Goal: Task Accomplishment & Management: Use online tool/utility

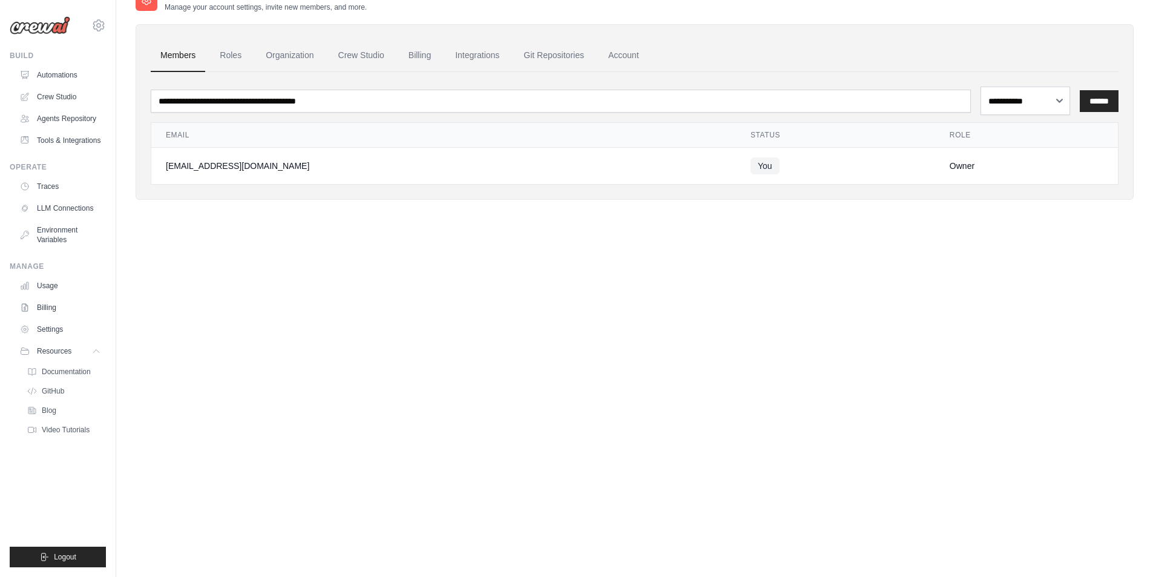
scroll to position [30, 0]
click at [537, 428] on div "**********" at bounding box center [635, 276] width 998 height 577
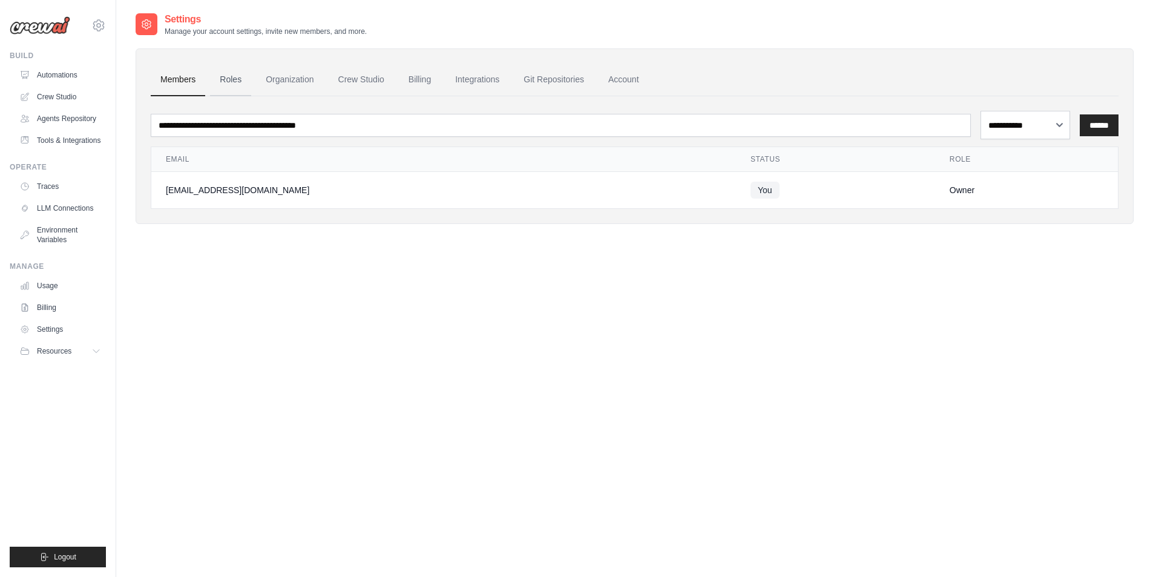
click at [251, 96] on link "Roles" at bounding box center [230, 80] width 41 height 33
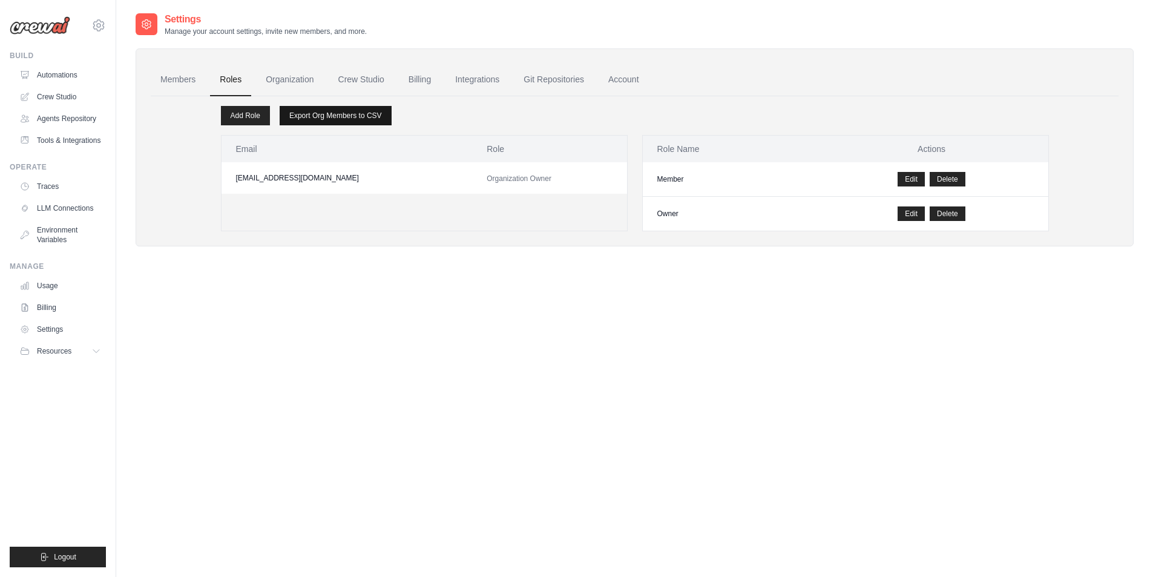
click at [378, 125] on link "Export Org Members to CSV" at bounding box center [336, 115] width 112 height 19
click at [702, 231] on td "Owner" at bounding box center [729, 214] width 172 height 34
click at [538, 231] on div "Email Role [EMAIL_ADDRESS][DOMAIN_NAME] Organization Owner" at bounding box center [424, 183] width 407 height 96
click at [541, 183] on span "Organization Owner" at bounding box center [518, 178] width 65 height 8
click at [323, 96] on link "Organization" at bounding box center [289, 80] width 67 height 33
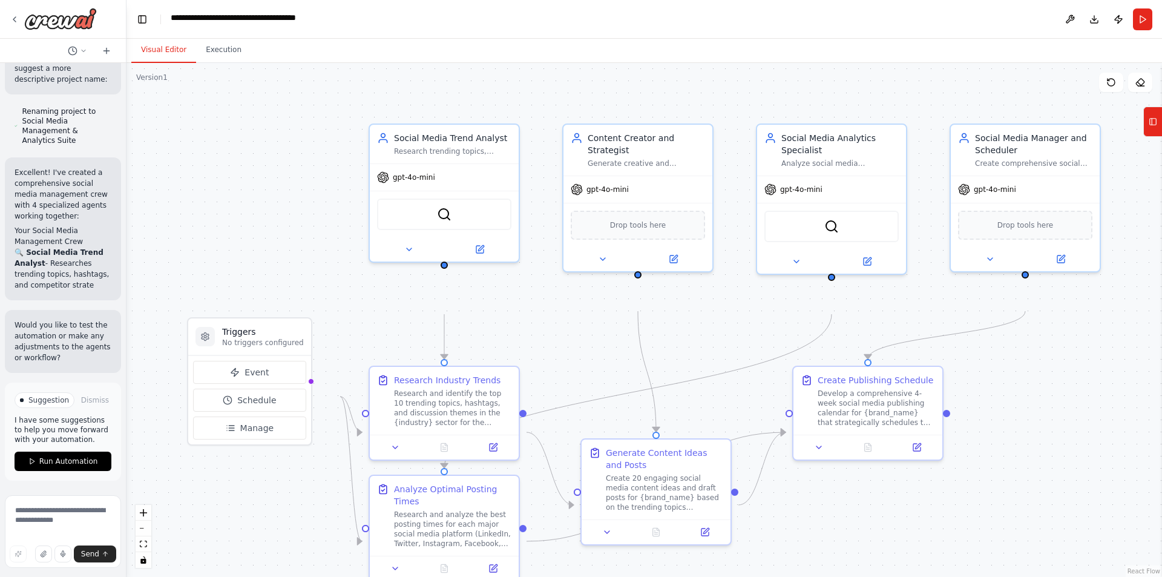
scroll to position [2549, 0]
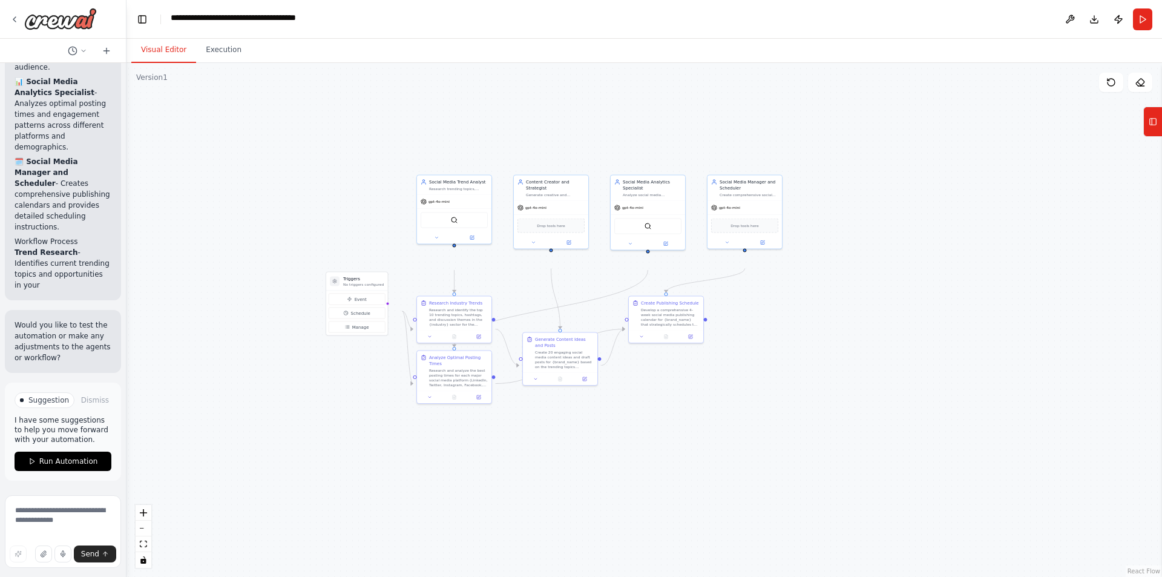
click at [641, 464] on div ".deletable-edge-delete-btn { width: 20px; height: 20px; border: 0px solid #ffff…" at bounding box center [643, 320] width 1035 height 514
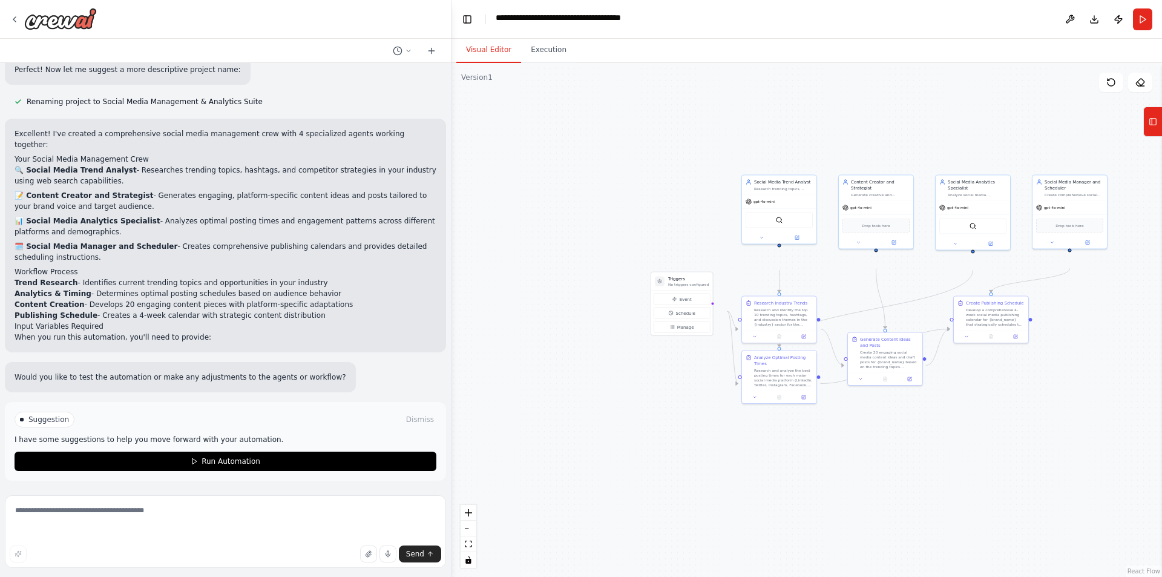
drag, startPoint x: 125, startPoint y: 221, endPoint x: 457, endPoint y: 242, distance: 332.8
click at [457, 242] on div "Create a crew that schedules and publishes social media content across multiple…" at bounding box center [581, 288] width 1162 height 577
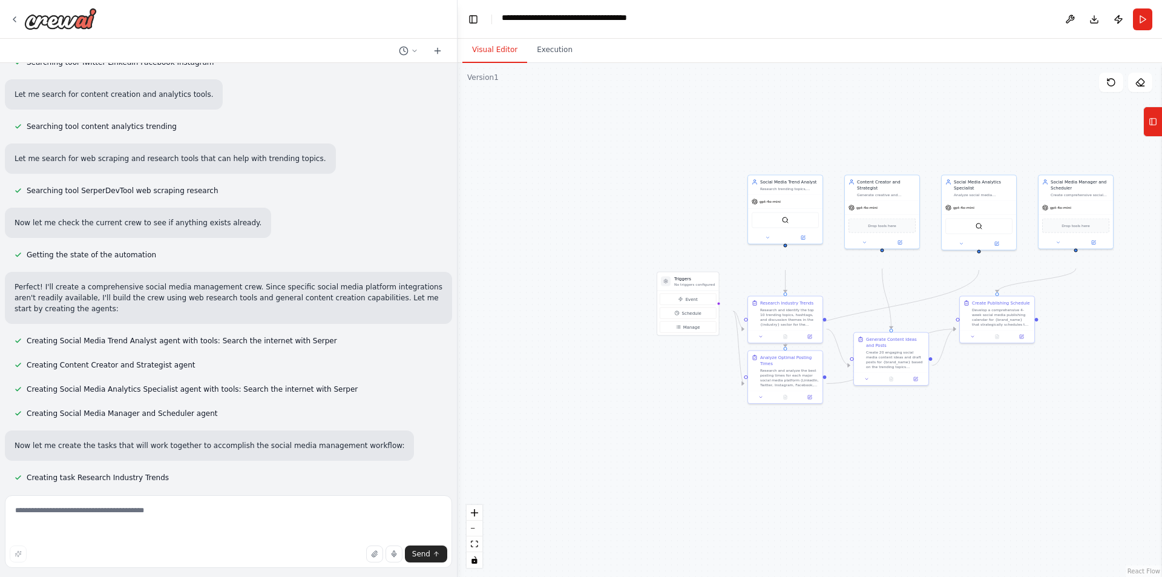
scroll to position [0, 0]
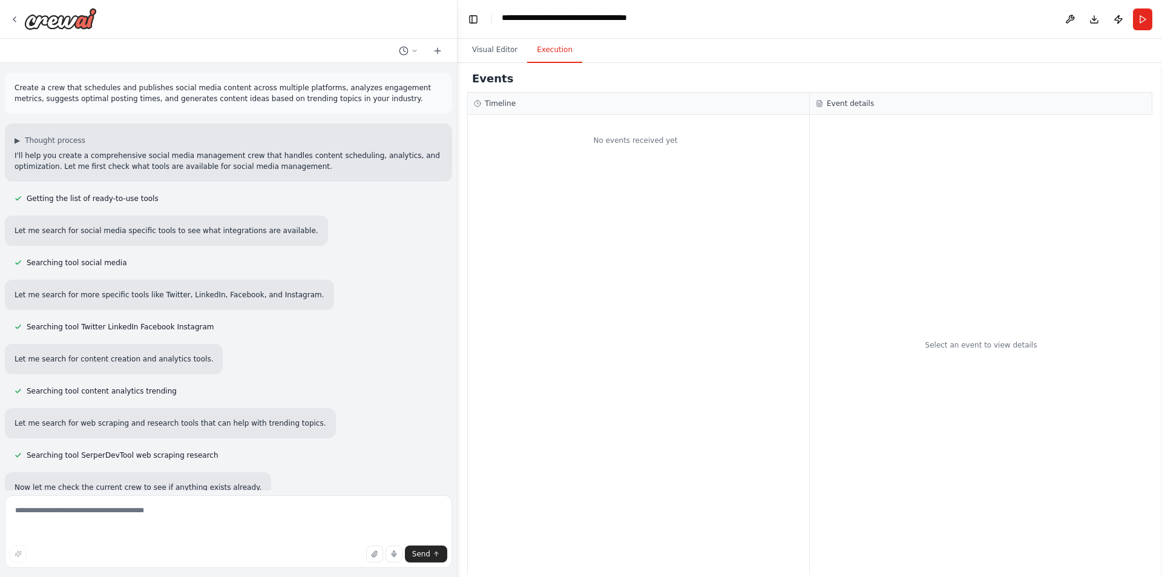
click at [575, 63] on button "Execution" at bounding box center [554, 50] width 55 height 25
click at [853, 194] on div "Select an event to view details" at bounding box center [981, 344] width 342 height 459
click at [594, 159] on div "No events received yet" at bounding box center [635, 140] width 335 height 39
click at [851, 169] on div "Select an event to view details" at bounding box center [981, 344] width 342 height 459
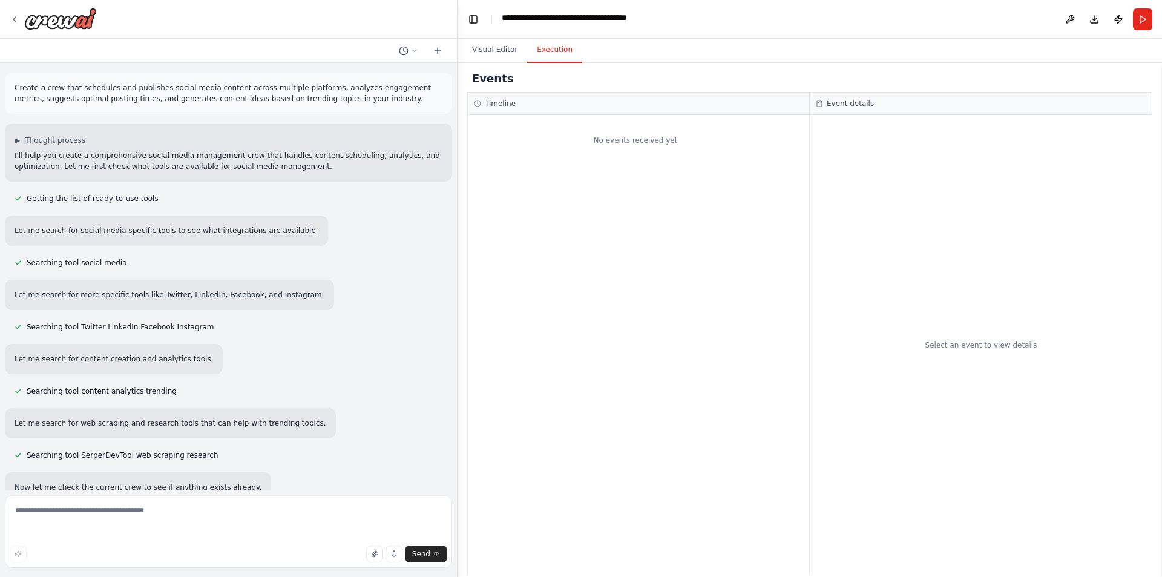
click at [964, 348] on div "Select an event to view details" at bounding box center [981, 344] width 342 height 459
click at [423, 550] on span "Send" at bounding box center [421, 554] width 18 height 10
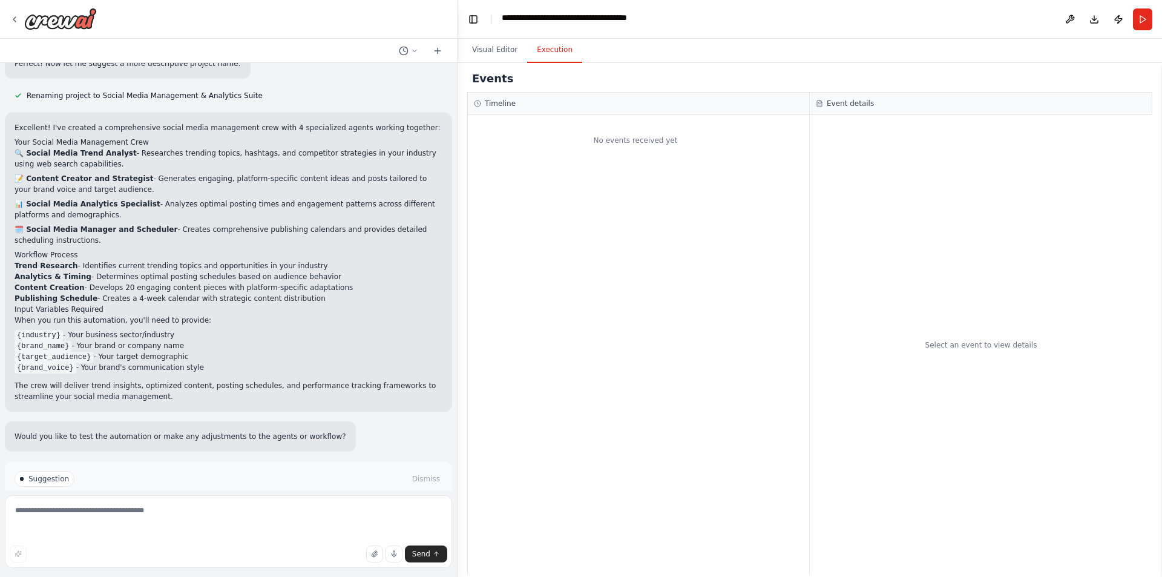
scroll to position [1150, 0]
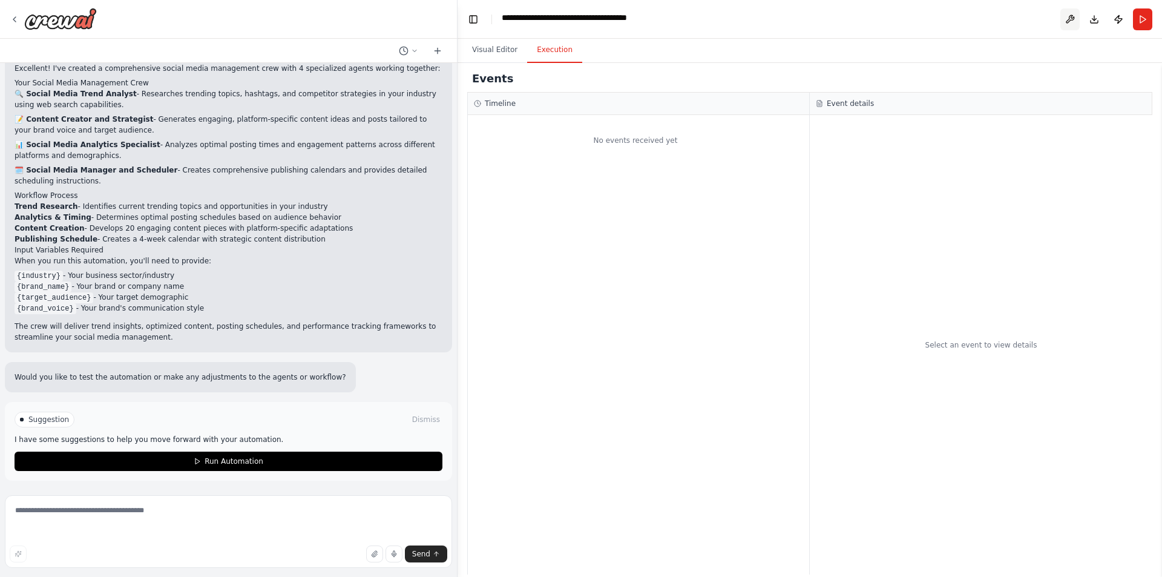
click at [1060, 26] on button at bounding box center [1069, 19] width 19 height 22
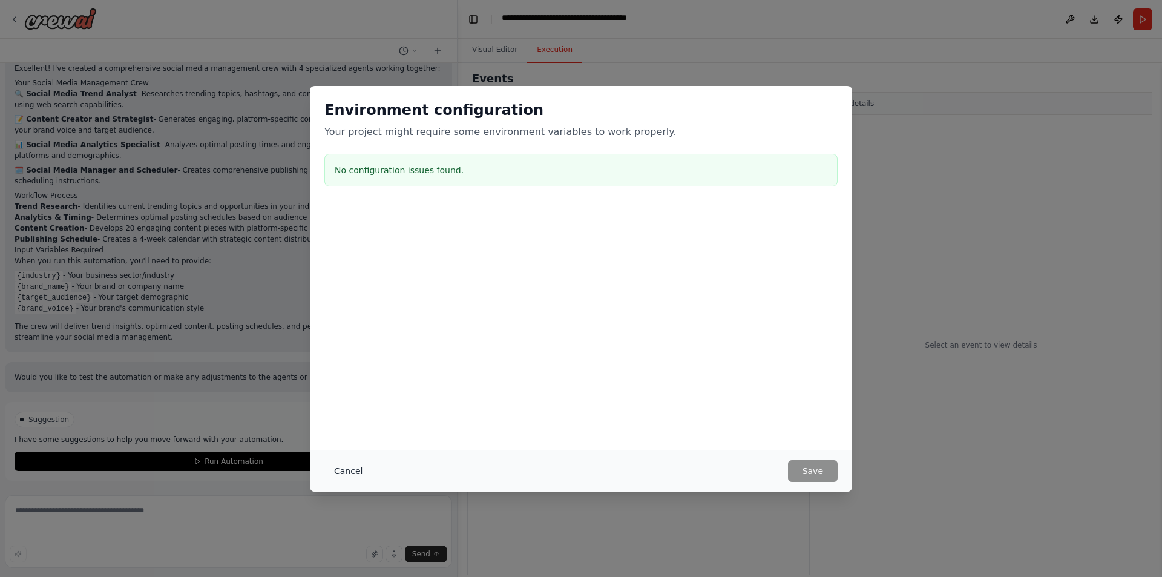
click at [324, 464] on button "Cancel" at bounding box center [348, 471] width 48 height 22
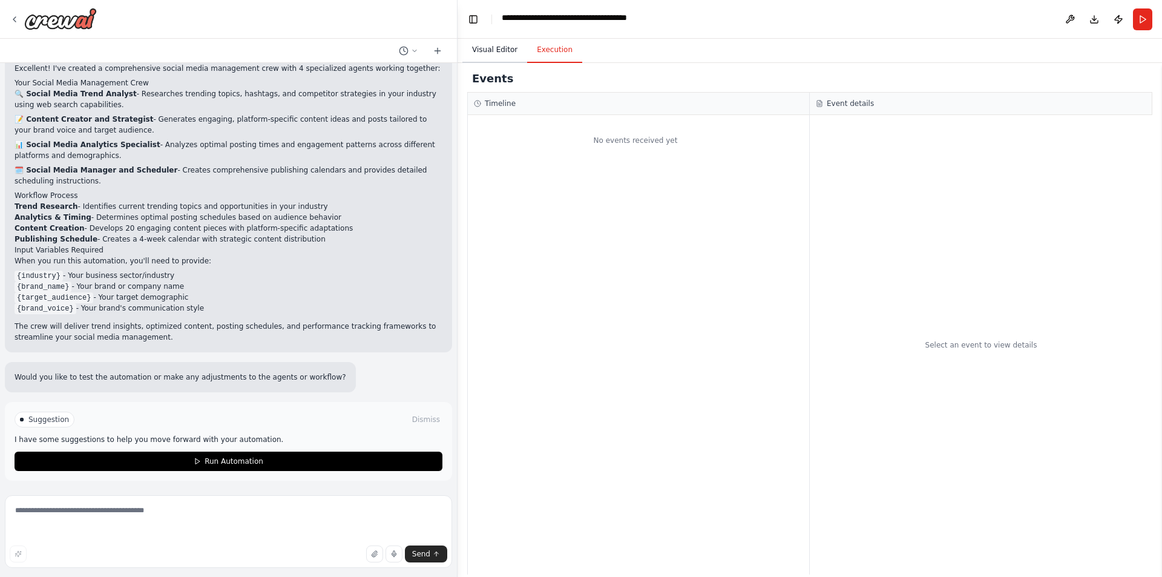
click at [514, 63] on button "Visual Editor" at bounding box center [494, 50] width 65 height 25
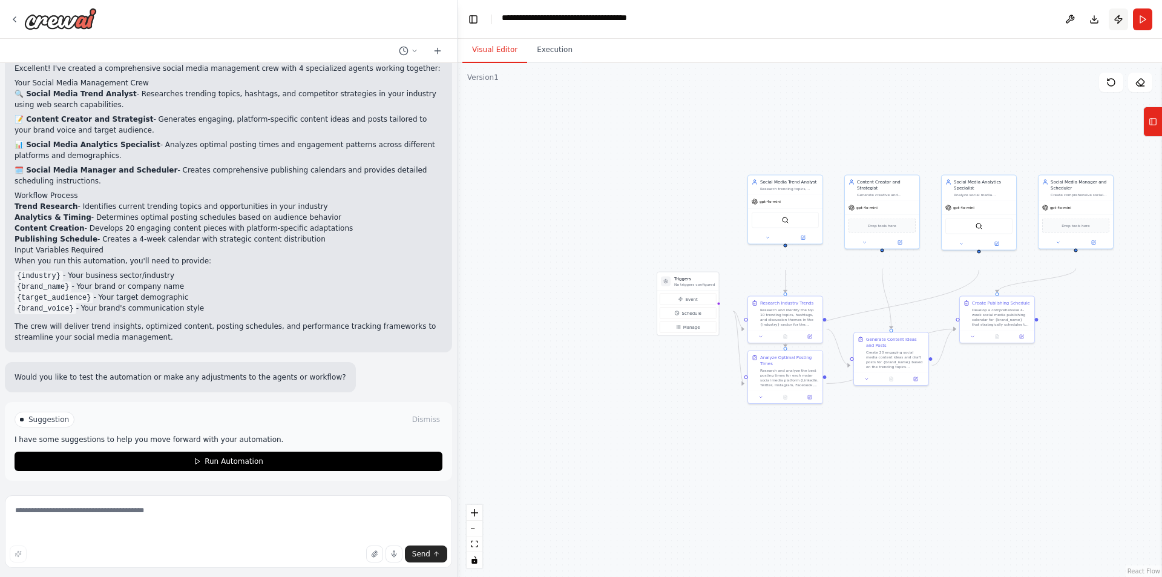
click at [1111, 23] on button "Publish" at bounding box center [1117, 19] width 19 height 22
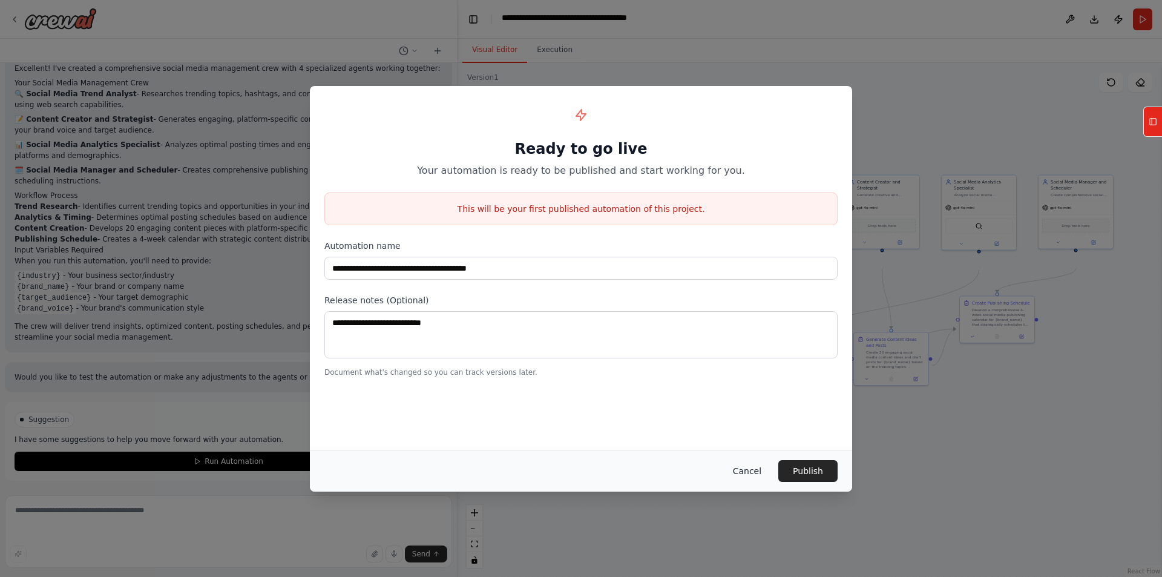
click at [771, 482] on button "Cancel" at bounding box center [747, 471] width 48 height 22
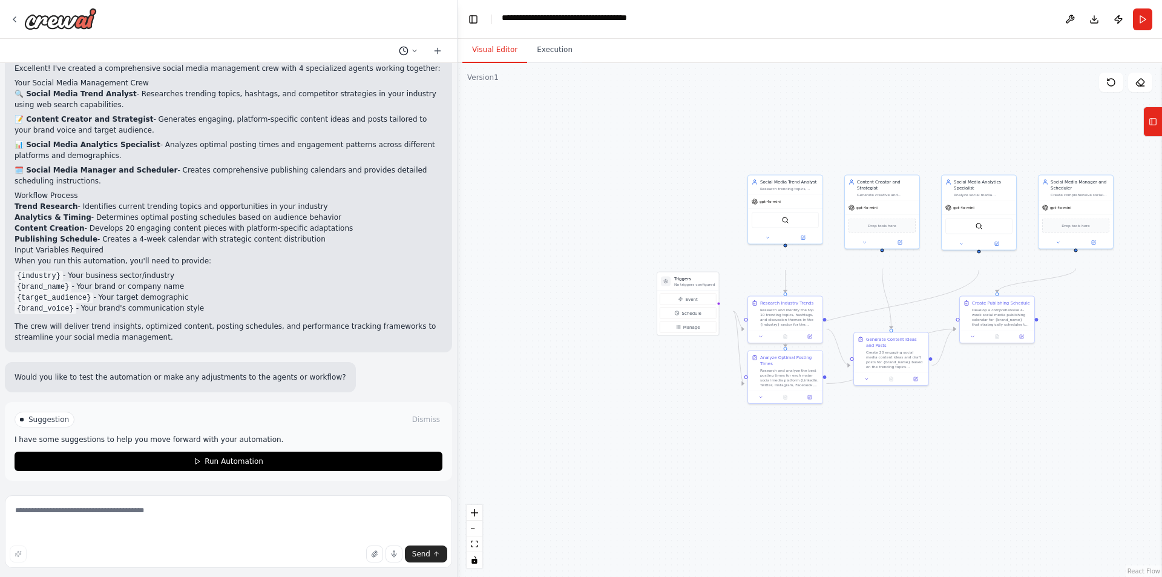
click at [399, 54] on circle at bounding box center [403, 51] width 8 height 8
click at [372, 93] on span "Create a crew that schedules and publishes social media content across multiple…" at bounding box center [348, 90] width 79 height 10
click at [411, 54] on icon at bounding box center [414, 50] width 7 height 7
click at [433, 62] on div at bounding box center [228, 288] width 457 height 577
click at [437, 53] on icon at bounding box center [437, 50] width 0 height 5
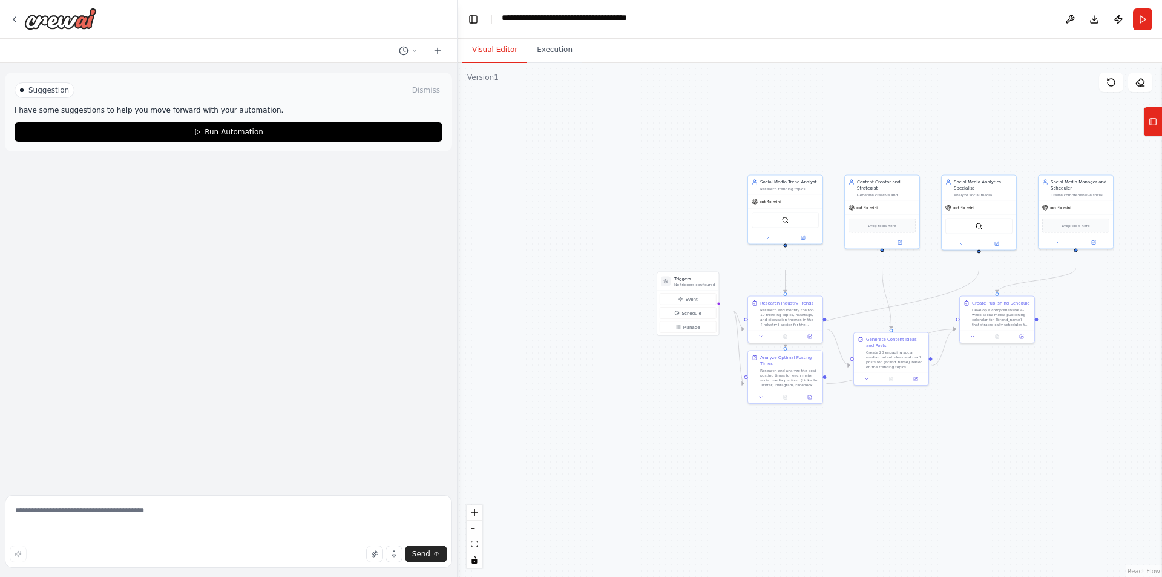
scroll to position [0, 0]
click at [522, 236] on div ".deletable-edge-delete-btn { width: 20px; height: 20px; border: 0px solid #ffff…" at bounding box center [809, 320] width 704 height 514
click at [247, 266] on div "Suggestion Dismiss I have some suggestions to help you move forward with your a…" at bounding box center [228, 276] width 457 height 427
click at [16, 22] on icon at bounding box center [14, 19] width 2 height 5
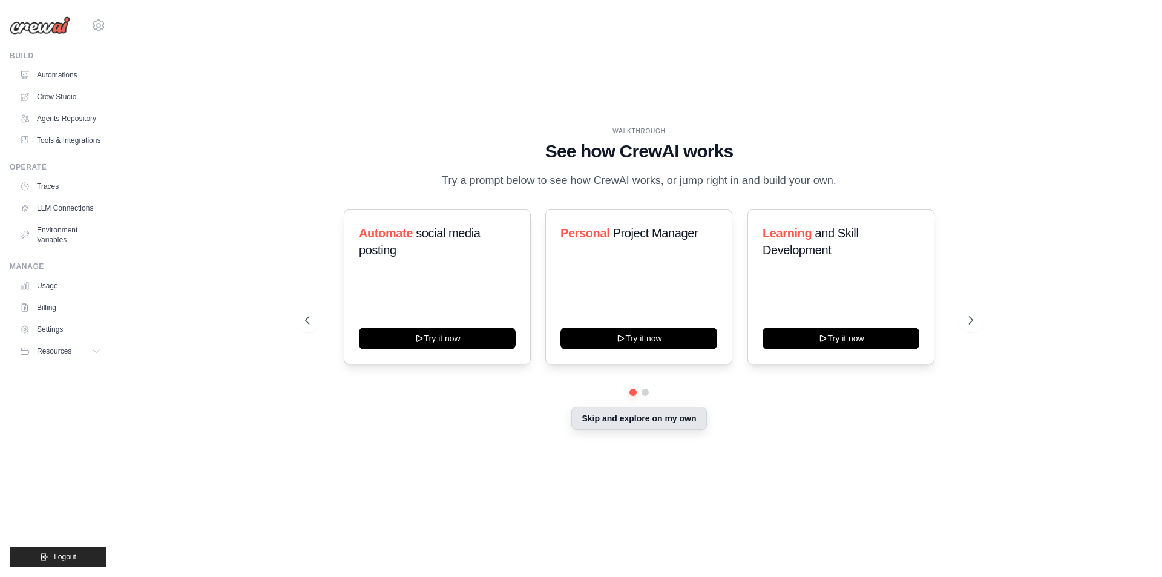
click at [634, 430] on button "Skip and explore on my own" at bounding box center [638, 418] width 135 height 23
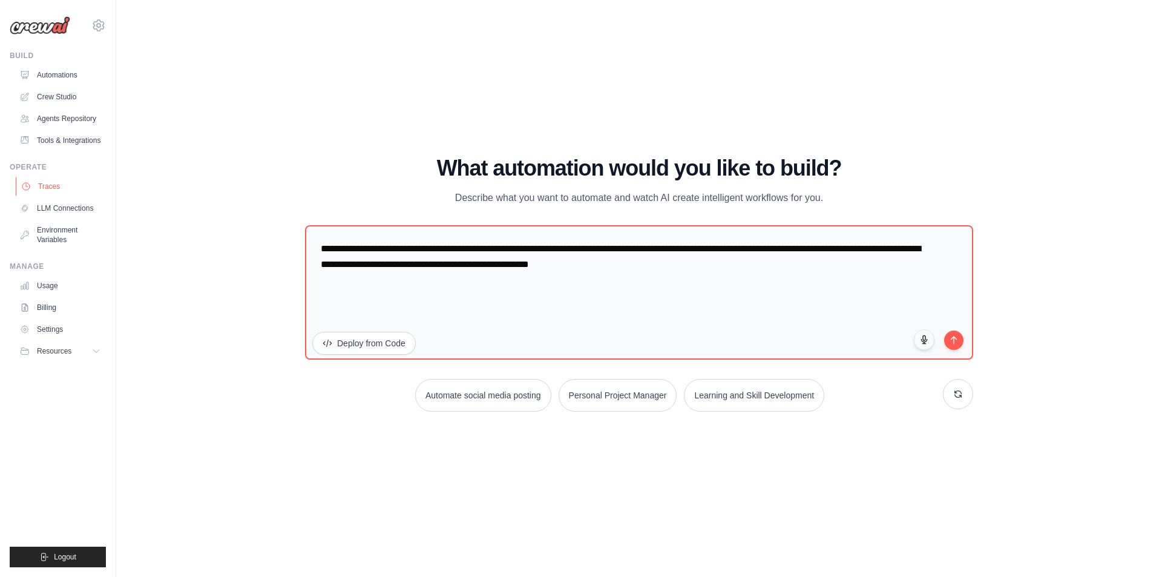
click at [64, 196] on link "Traces" at bounding box center [61, 186] width 91 height 19
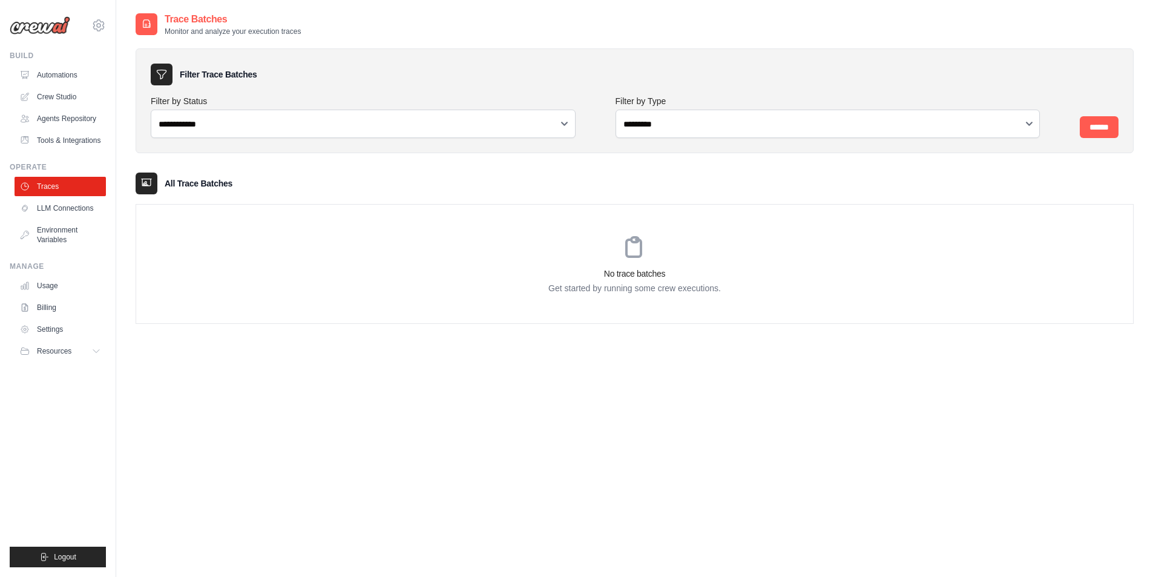
click at [625, 323] on div "No trace batches Get started by running some crew executions." at bounding box center [634, 264] width 997 height 119
click at [74, 218] on link "LLM Connections" at bounding box center [61, 207] width 91 height 19
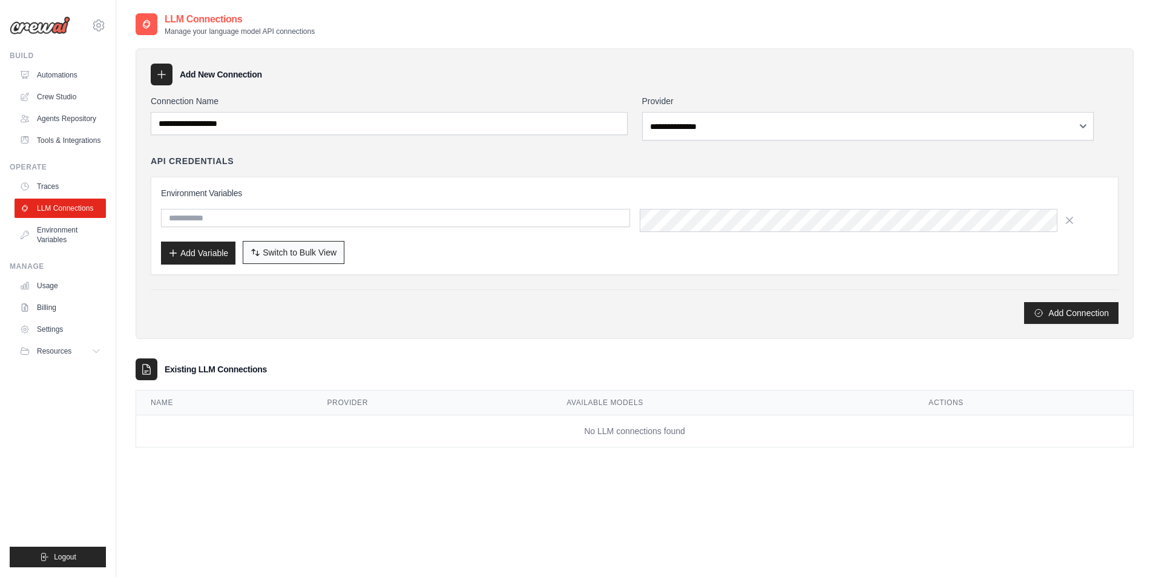
click at [336, 258] on span "Switch to Bulk View" at bounding box center [300, 252] width 74 height 12
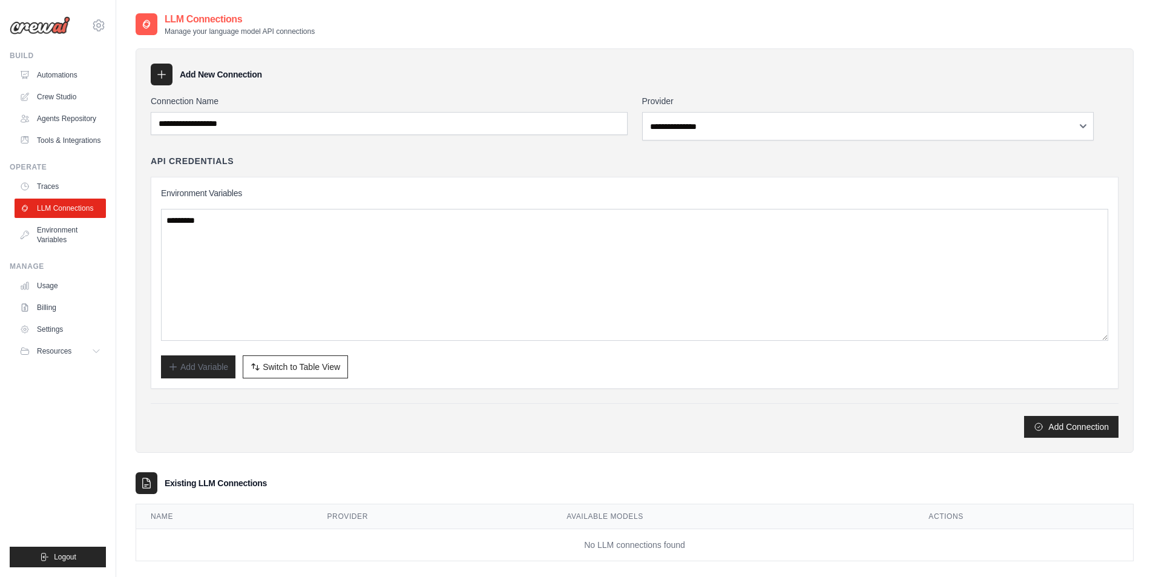
click at [425, 201] on div "API Credentials Environment Variables Add Variable Switch to Bulk View Switch t…" at bounding box center [634, 272] width 967 height 234
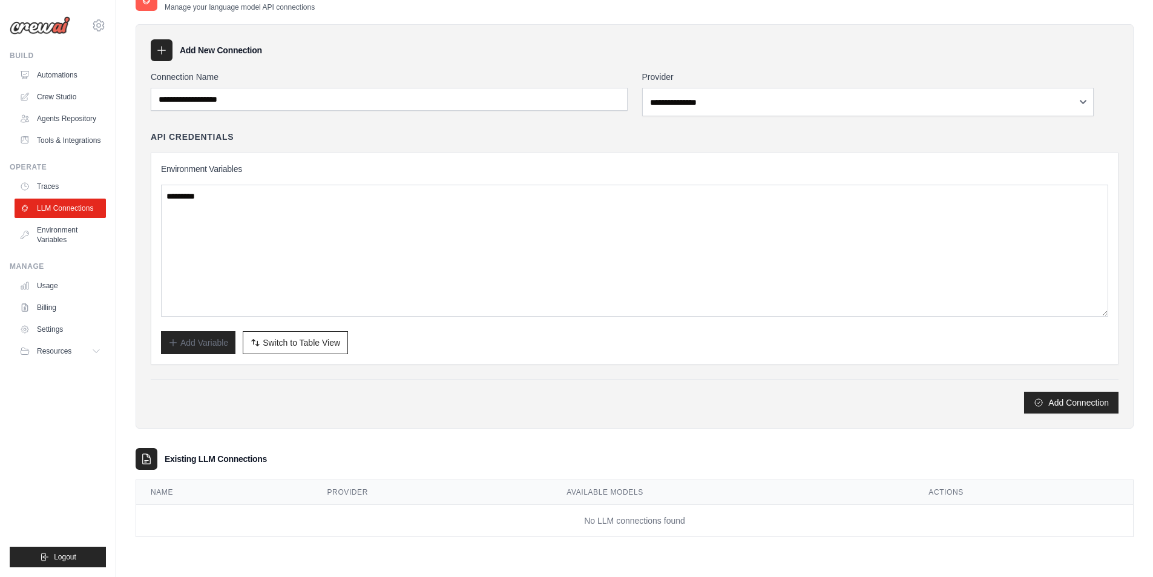
scroll to position [154, 0]
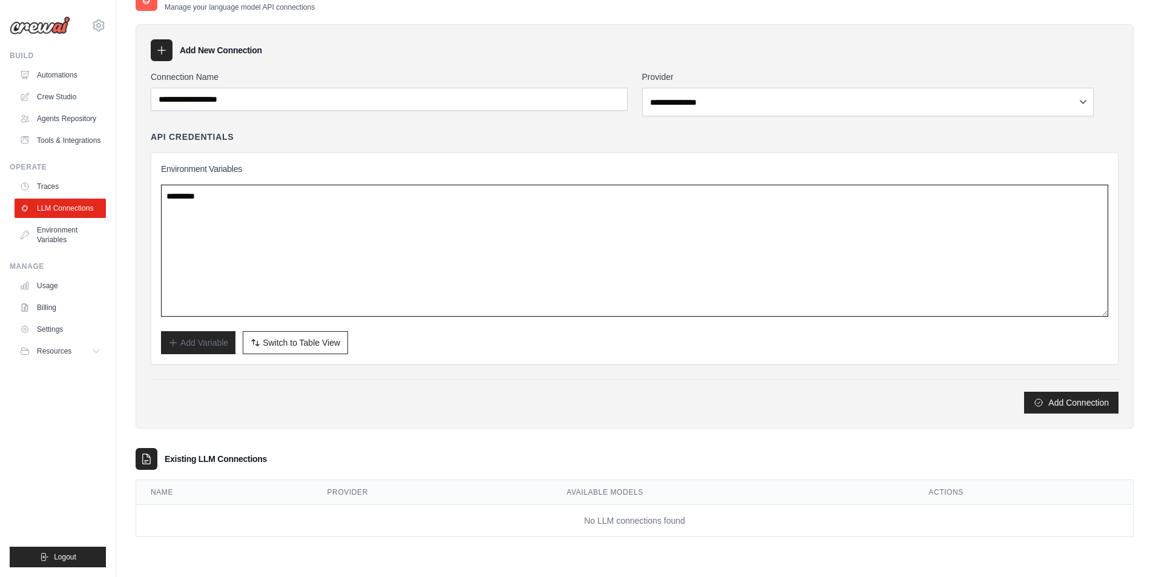
click at [925, 231] on textarea at bounding box center [634, 251] width 947 height 132
